Goal: Find specific page/section: Find specific page/section

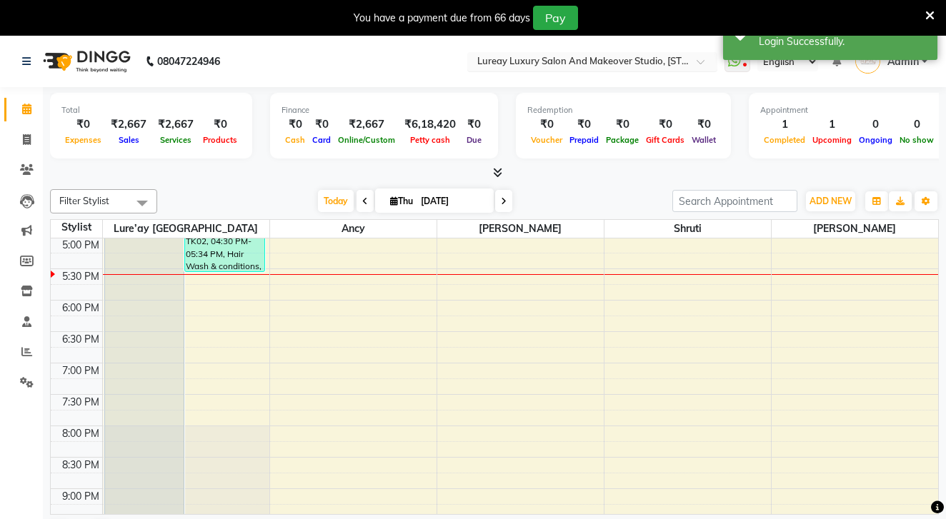
click at [525, 58] on input "text" at bounding box center [577, 63] width 207 height 14
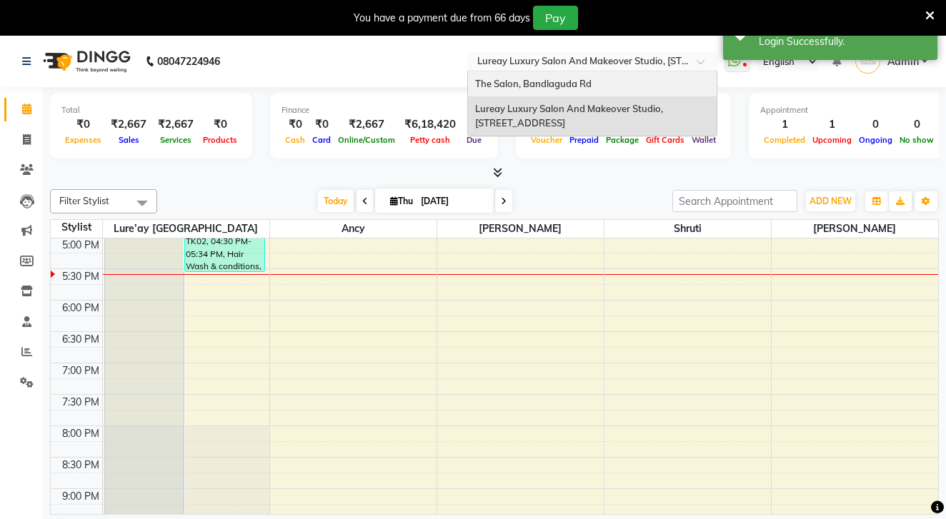
click at [468, 85] on div "The Salon, Bandlaguda Rd" at bounding box center [592, 84] width 249 height 26
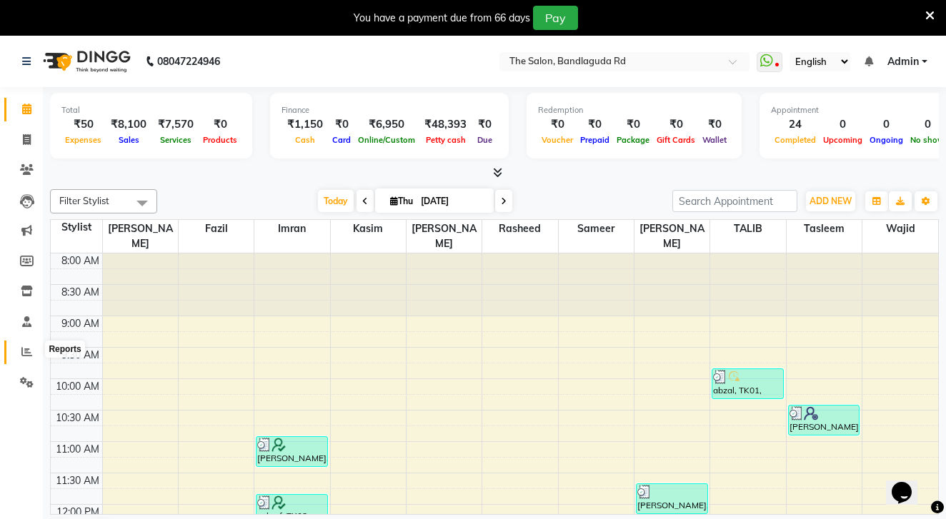
click at [28, 347] on icon at bounding box center [26, 352] width 11 height 11
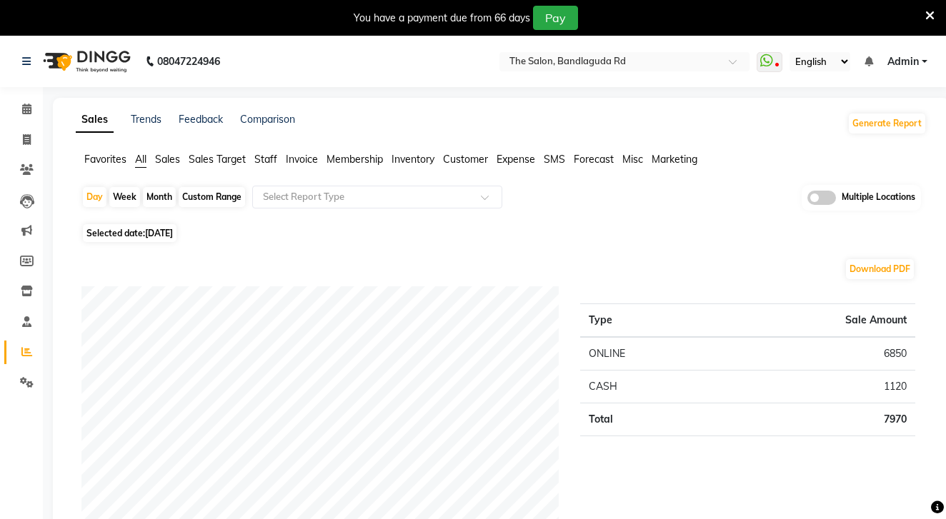
click at [105, 45] on img at bounding box center [85, 61] width 98 height 40
